Goal: Task Accomplishment & Management: Manage account settings

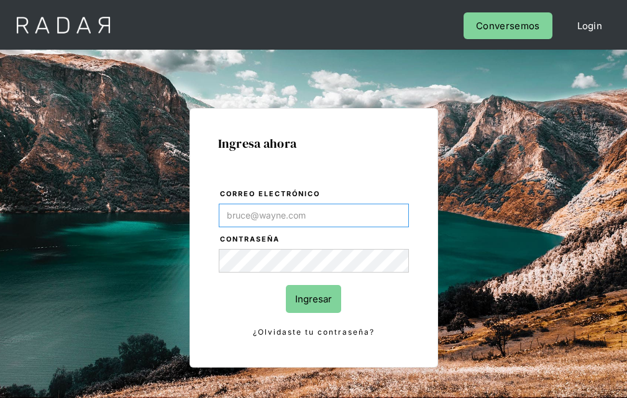
type input "[EMAIL_ADDRESS][PERSON_NAME][DOMAIN_NAME]"
click at [313, 299] on input "Ingresar" at bounding box center [313, 299] width 55 height 28
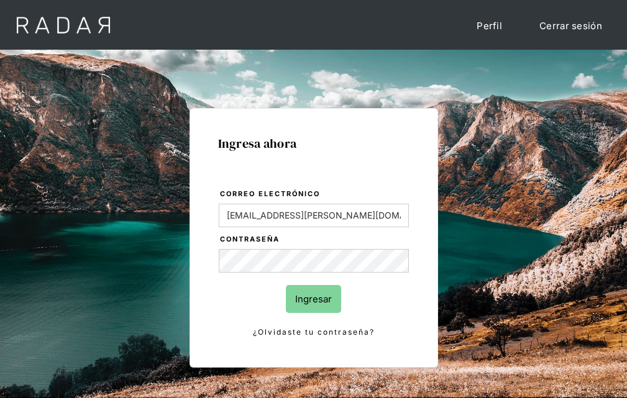
click at [313, 299] on input "Ingresar" at bounding box center [313, 299] width 55 height 28
